Goal: Task Accomplishment & Management: Complete application form

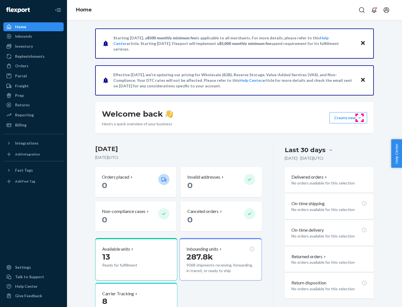
click at [359, 118] on button "Create new Create new inbound Create new order Create new product" at bounding box center [348, 117] width 38 height 11
click at [33, 36] on div "Inbounds" at bounding box center [33, 36] width 59 height 8
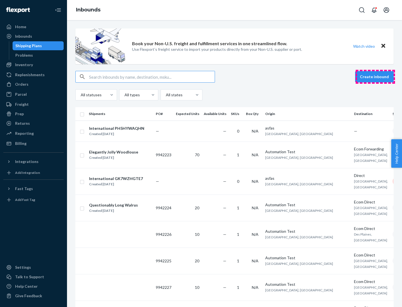
click at [375, 77] on button "Create inbound" at bounding box center [374, 76] width 38 height 11
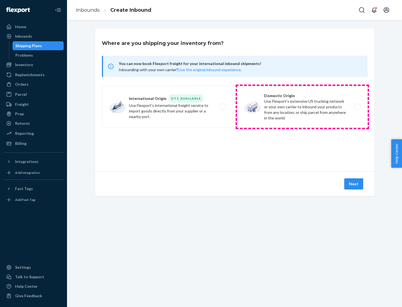
click at [302, 107] on label "Domestic Origin Use Flexport’s extensive US trucking network or your own carrie…" at bounding box center [302, 107] width 131 height 42
click at [357, 107] on input "Domestic Origin Use Flexport’s extensive US trucking network or your own carrie…" at bounding box center [359, 107] width 4 height 4
radio input "true"
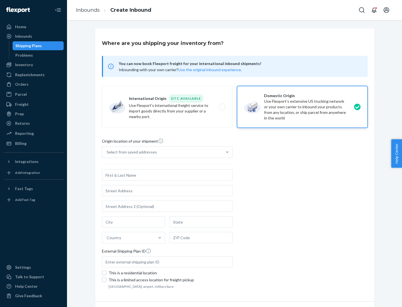
click at [130, 152] on div "Select from saved addresses" at bounding box center [132, 152] width 50 height 6
click at [107, 152] on input "Select from saved addresses" at bounding box center [107, 152] width 1 height 6
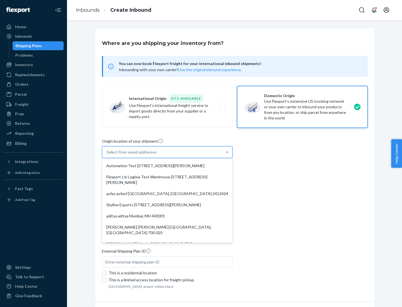
scroll to position [2, 0]
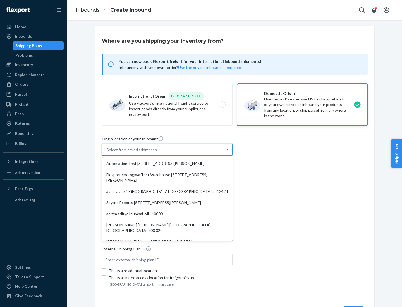
click at [167, 163] on div "Automation Test [STREET_ADDRESS][PERSON_NAME]" at bounding box center [167, 163] width 128 height 11
click at [107, 153] on input "option Automation Test [STREET_ADDRESS][PERSON_NAME]. 9 results available. Use …" at bounding box center [107, 150] width 1 height 6
type input "Automation Test"
type input "9th Floor"
type input "[GEOGRAPHIC_DATA]"
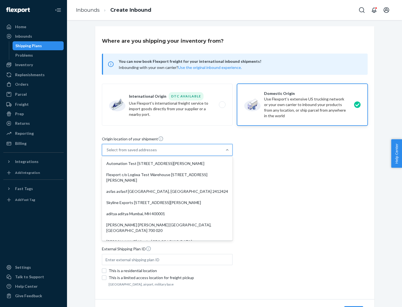
type input "CA"
type input "94104"
type input "[STREET_ADDRESS][PERSON_NAME]"
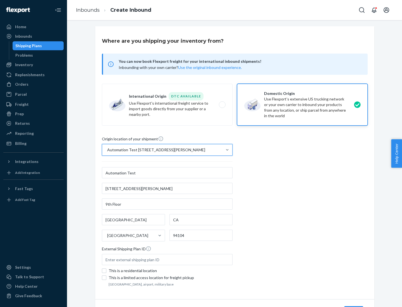
scroll to position [33, 0]
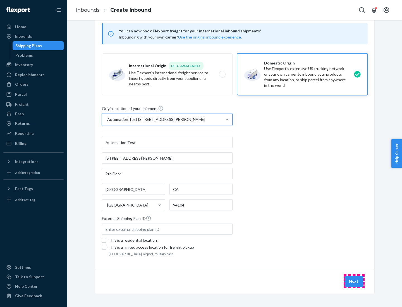
click at [354, 281] on button "Next" at bounding box center [353, 281] width 19 height 11
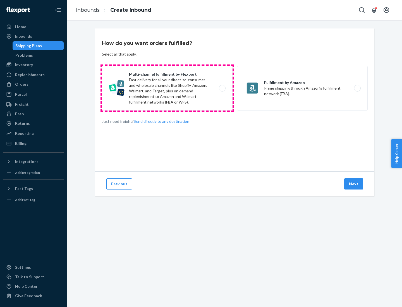
click at [167, 88] on label "Multi-channel fulfillment by Flexport Fast delivery for all your direct-to-cons…" at bounding box center [167, 88] width 131 height 45
click at [222, 88] on input "Multi-channel fulfillment by Flexport Fast delivery for all your direct-to-cons…" at bounding box center [224, 88] width 4 height 4
radio input "true"
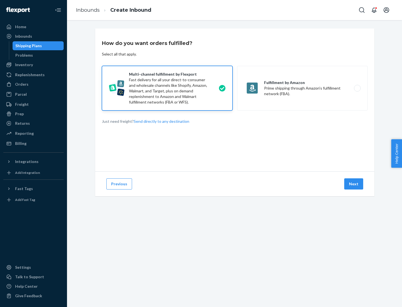
click at [354, 184] on button "Next" at bounding box center [353, 183] width 19 height 11
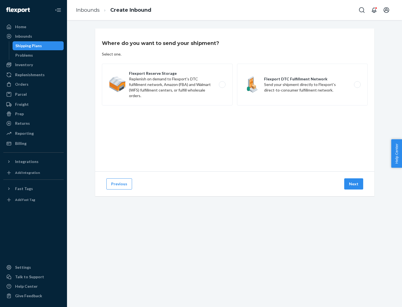
click at [302, 85] on label "Flexport DTC Fulfillment Network Send your shipment directly to Flexport's dire…" at bounding box center [302, 85] width 131 height 42
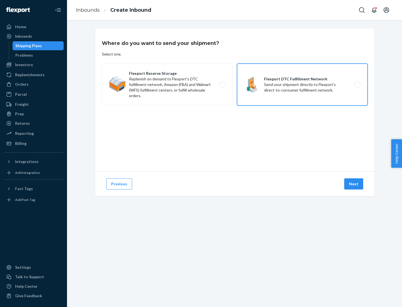
click at [357, 85] on input "Flexport DTC Fulfillment Network Send your shipment directly to Flexport's dire…" at bounding box center [359, 85] width 4 height 4
radio input "true"
click at [354, 184] on button "Next" at bounding box center [353, 183] width 19 height 11
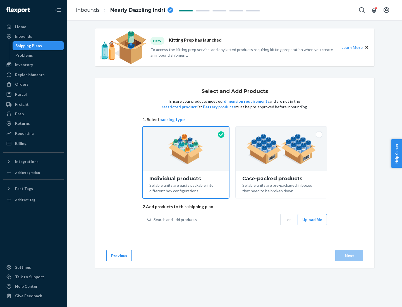
click at [281, 149] on img at bounding box center [280, 149] width 69 height 31
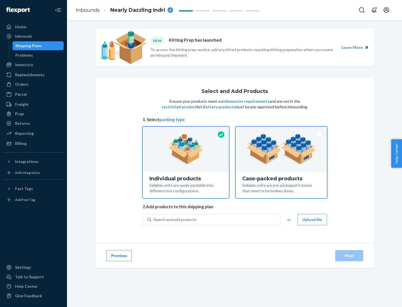
click at [281, 130] on input "Case-packed products Sellable units are pre-packaged in boxes that need to be b…" at bounding box center [281, 129] width 4 height 4
radio input "true"
radio input "false"
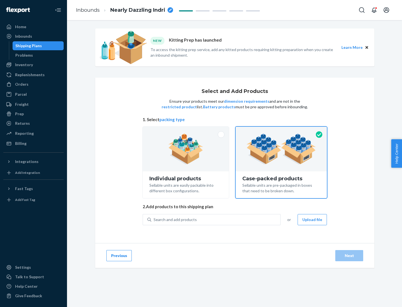
click at [216, 219] on div "Search and add products" at bounding box center [215, 220] width 129 height 10
click at [154, 219] on input "Search and add products" at bounding box center [153, 220] width 1 height 6
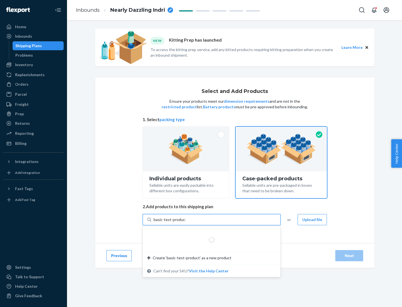
type input "basic-test-product-1"
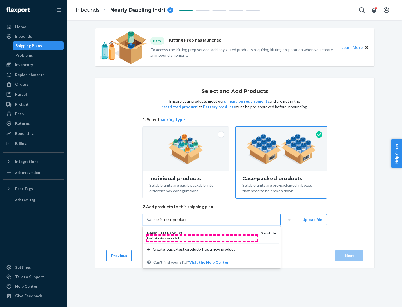
click at [202, 238] on div "basic - test - product - 1" at bounding box center [201, 238] width 109 height 5
click at [189, 222] on input "basic-test-product-1" at bounding box center [171, 220] width 36 height 6
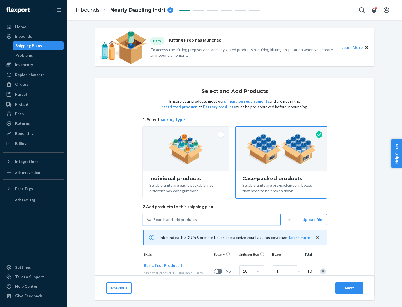
scroll to position [20, 0]
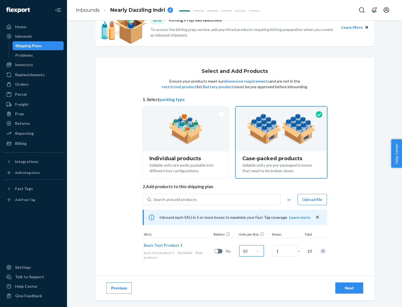
type input "10"
type input "7"
click at [349, 288] on div "Next" at bounding box center [349, 288] width 18 height 6
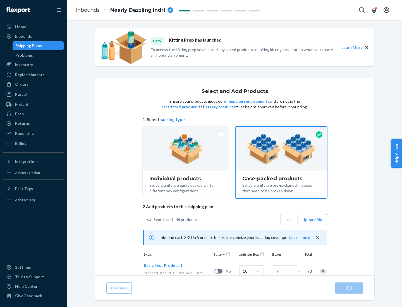
radio input "true"
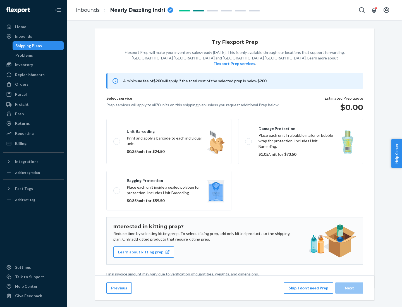
scroll to position [1, 0]
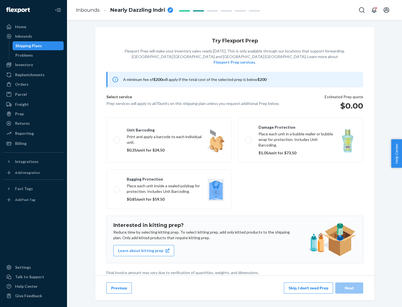
click at [169, 178] on label "Bagging protection Place each unit inside a sealed polybag for protection. Incl…" at bounding box center [168, 189] width 125 height 40
click at [117, 187] on input "Bagging protection Place each unit inside a sealed polybag for protection. Incl…" at bounding box center [115, 189] width 4 height 4
checkbox input "true"
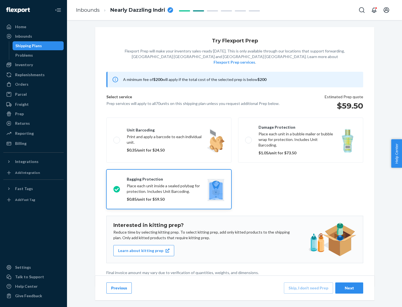
click at [349, 288] on div "Next" at bounding box center [349, 288] width 18 height 6
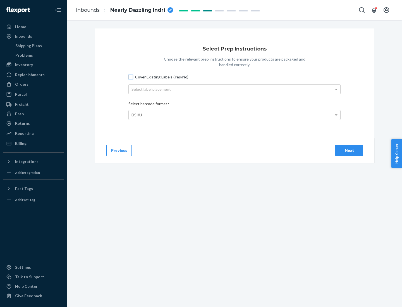
click at [131, 77] on input "Cover Existing Labels (Yes/No)" at bounding box center [130, 77] width 4 height 4
checkbox input "true"
click at [234, 89] on div "Select label placement" at bounding box center [234, 89] width 211 height 9
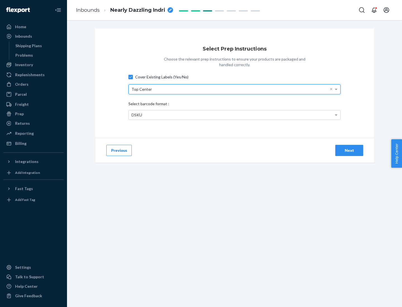
click at [234, 115] on div "DSKU" at bounding box center [234, 114] width 211 height 9
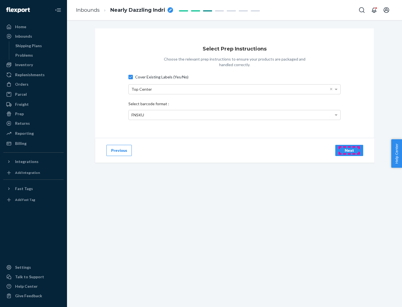
click at [349, 150] on div "Next" at bounding box center [349, 151] width 18 height 6
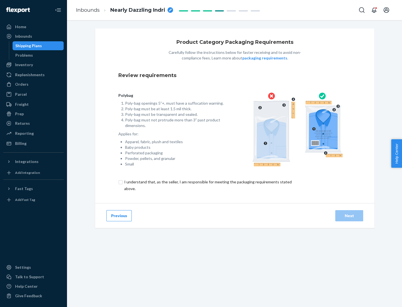
click at [207, 185] on input "checkbox" at bounding box center [211, 185] width 186 height 13
checkbox input "true"
click at [349, 215] on div "Next" at bounding box center [349, 216] width 18 height 6
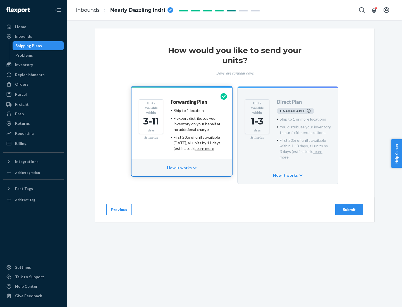
click at [189, 102] on h4 "Forwarding Plan" at bounding box center [188, 102] width 37 height 6
click at [349, 207] on div "Submit" at bounding box center [349, 210] width 18 height 6
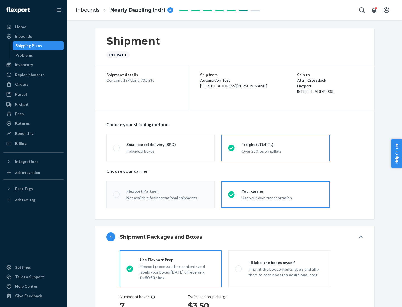
radio input "true"
radio input "false"
radio input "true"
radio input "false"
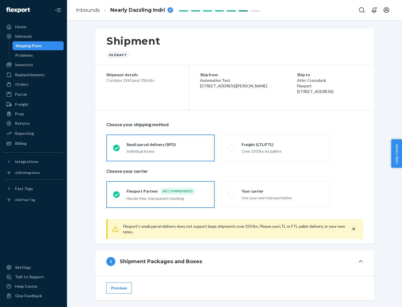
click at [167, 151] on div "Individual boxes" at bounding box center [166, 151] width 81 height 6
click at [117, 150] on input "Small parcel delivery (SPD) Individual boxes" at bounding box center [115, 148] width 4 height 4
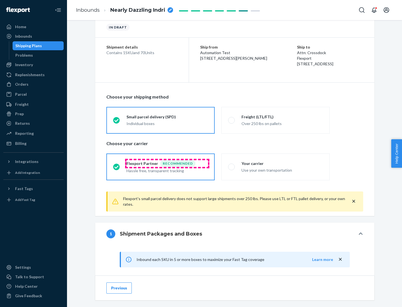
click at [167, 163] on div "Recommended" at bounding box center [177, 163] width 35 height 7
click at [117, 165] on input "Flexport Partner Recommended Hassle free, transparent tracking" at bounding box center [115, 167] width 4 height 4
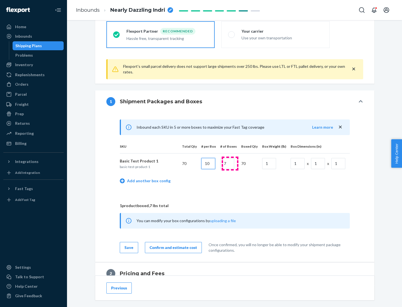
type input "10"
type input "7"
type input "1"
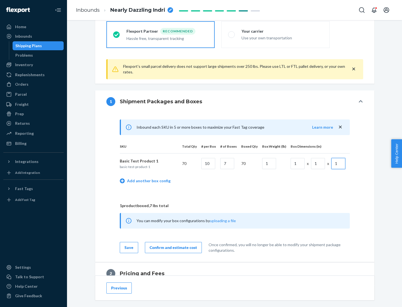
scroll to position [244, 0]
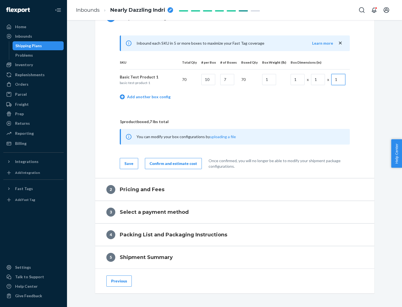
type input "1"
click at [172, 163] on div "Confirm and estimate cost" at bounding box center [173, 164] width 47 height 6
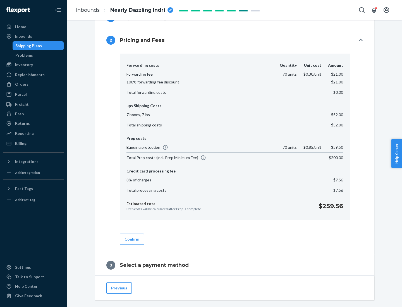
scroll to position [319, 0]
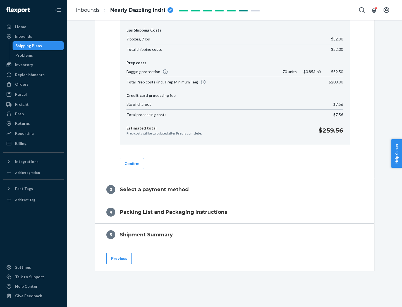
click at [131, 163] on button "Confirm" at bounding box center [132, 163] width 24 height 11
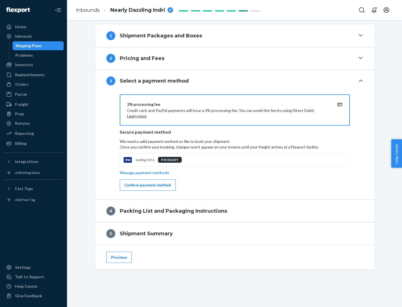
scroll to position [226, 0]
click at [147, 185] on div "Confirm payment method" at bounding box center [147, 185] width 46 height 6
